Goal: Find specific page/section: Find specific page/section

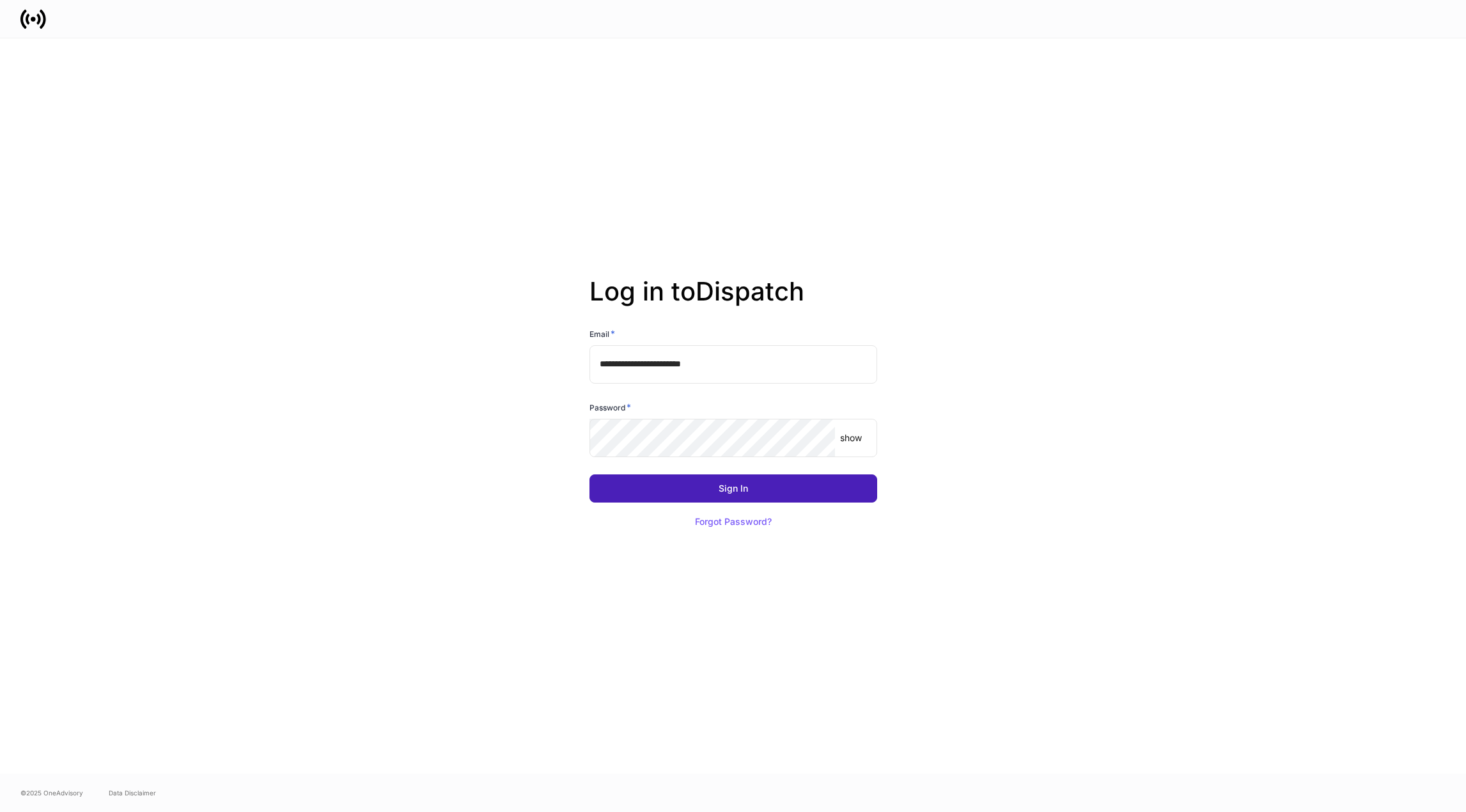
click at [647, 487] on button "Sign In" at bounding box center [733, 488] width 288 height 28
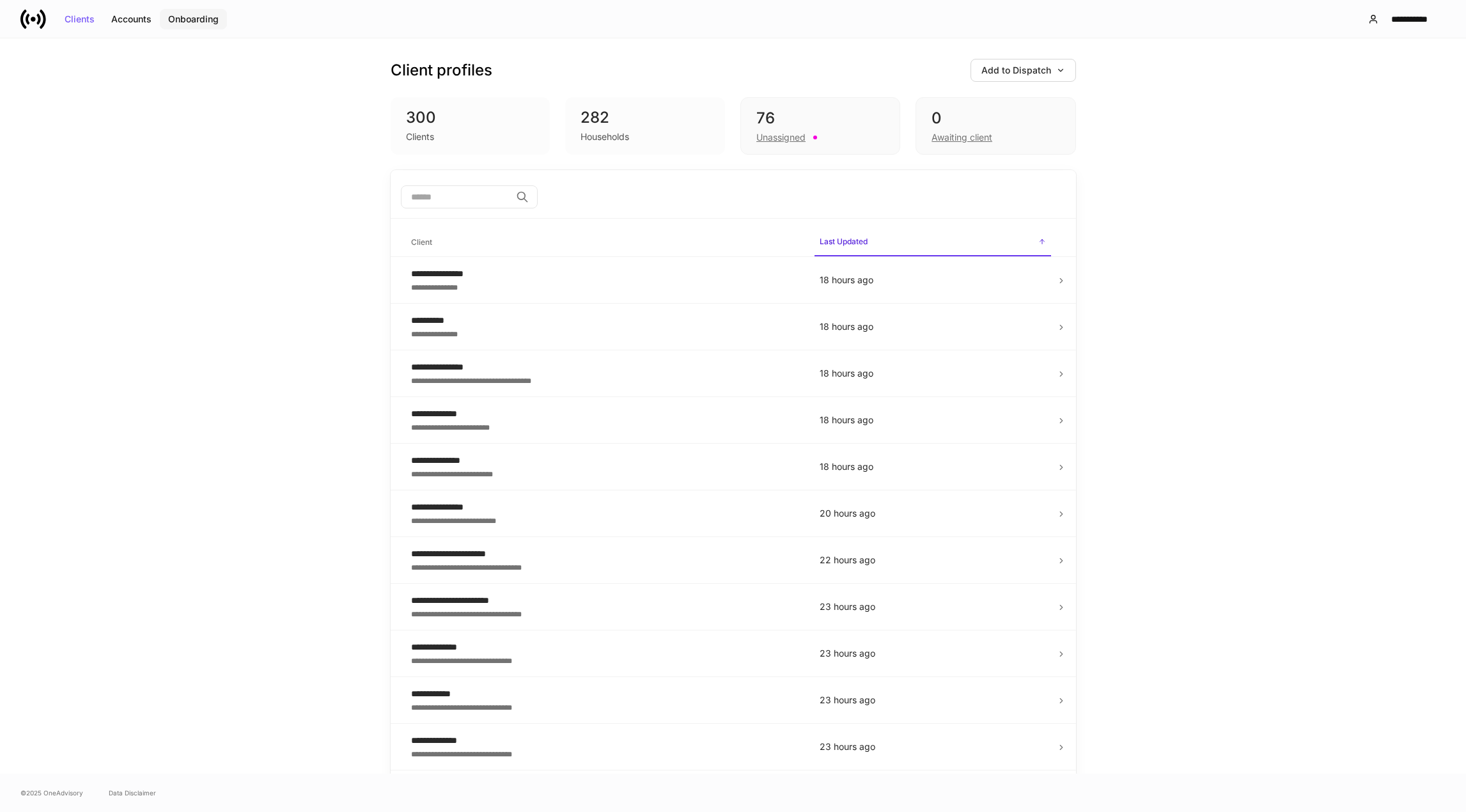
click at [192, 16] on div "Onboarding" at bounding box center [194, 19] width 50 height 9
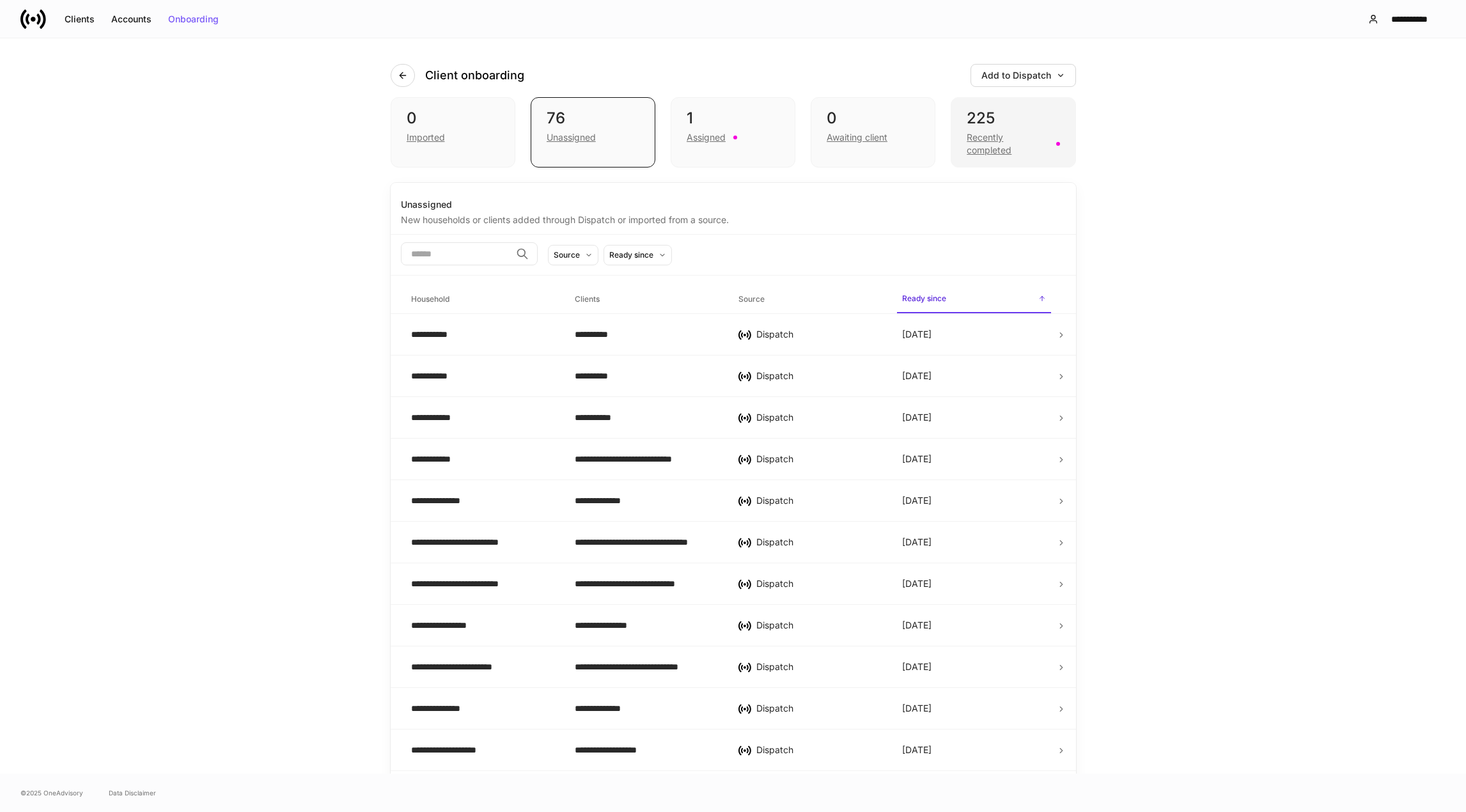
click at [976, 148] on div "Recently completed" at bounding box center [1007, 143] width 81 height 25
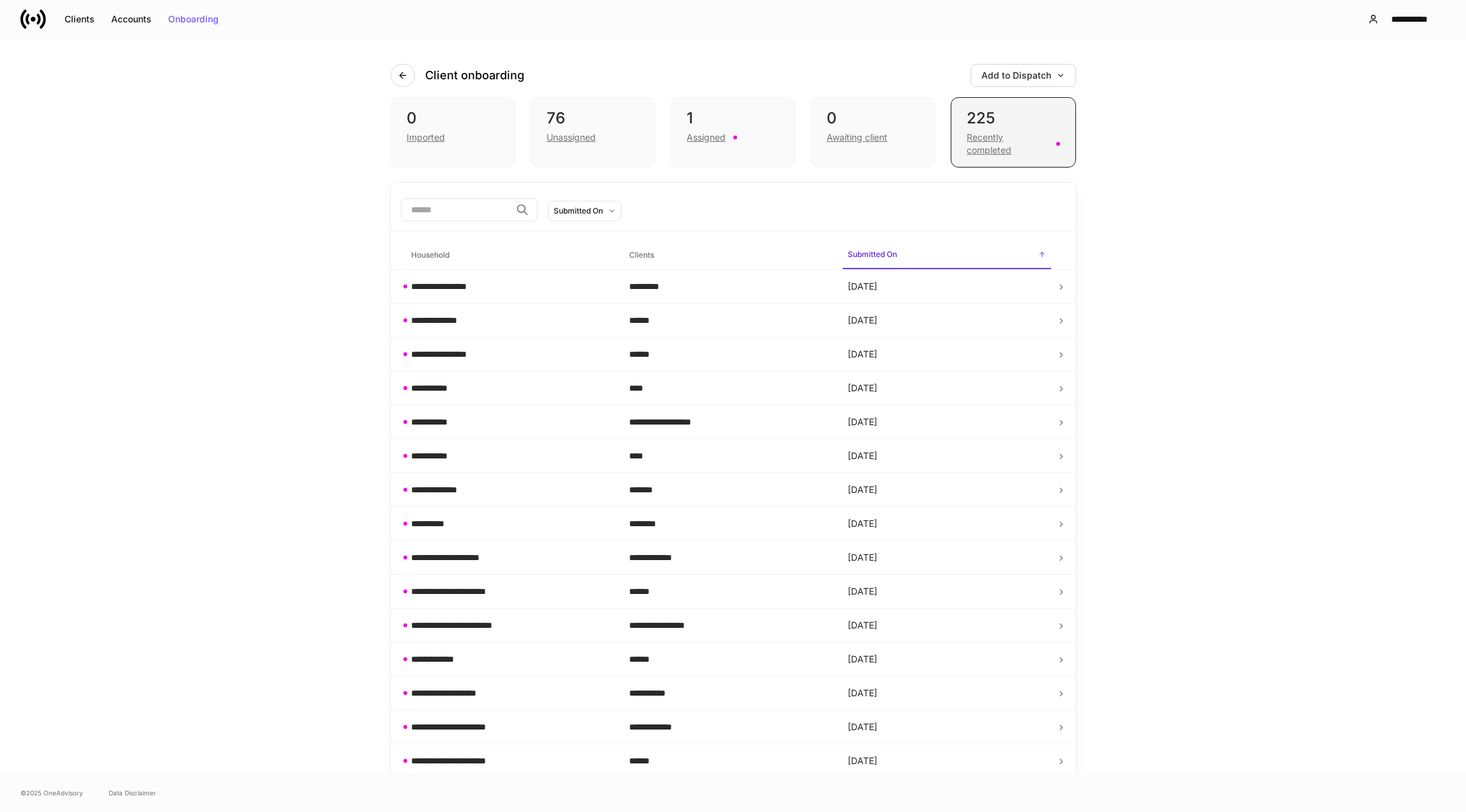
click at [970, 141] on div "Recently completed" at bounding box center [1007, 143] width 81 height 25
